Goal: Obtain resource: Obtain resource

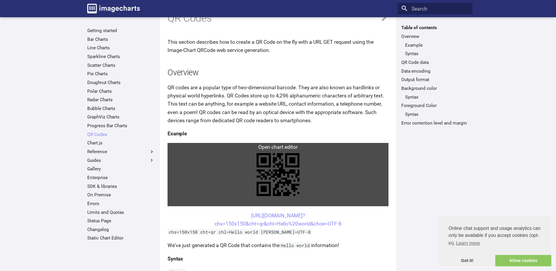
scroll to position [58, 0]
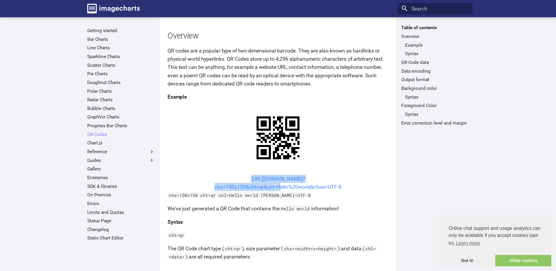
drag, startPoint x: 239, startPoint y: 177, endPoint x: 276, endPoint y: 188, distance: 38.9
click at [276, 188] on center "[URL][DOMAIN_NAME]? chs=150x150&cht=qr&chl=Hello%20world&choe=UTF-8" at bounding box center [277, 183] width 221 height 16
copy link "[URL][DOMAIN_NAME]? chs=150x150&cht=qr&chl="
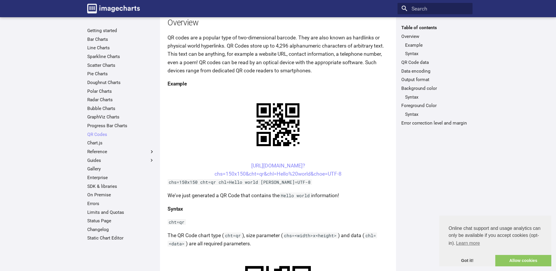
scroll to position [117, 0]
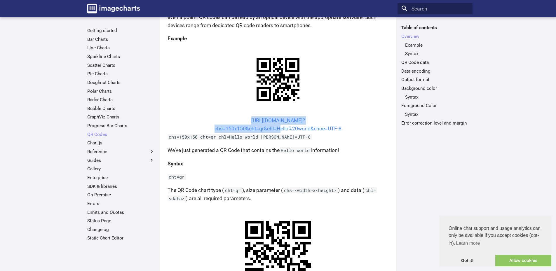
drag, startPoint x: 239, startPoint y: 121, endPoint x: 276, endPoint y: 130, distance: 37.6
click at [276, 130] on center "[URL][DOMAIN_NAME]? chs=150x150&cht=qr&chl=Hello%20world&choe=UTF-8" at bounding box center [277, 124] width 221 height 16
copy link "[URL][DOMAIN_NAME]? chs=150x150&cht=qr&chl="
